Goal: Find specific page/section: Find specific page/section

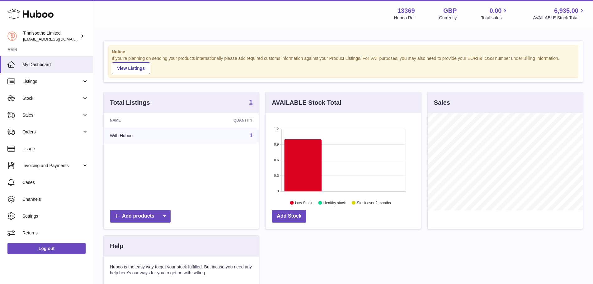
scroll to position [97, 155]
click at [308, 172] on icon at bounding box center [303, 165] width 37 height 52
